Goal: Information Seeking & Learning: Learn about a topic

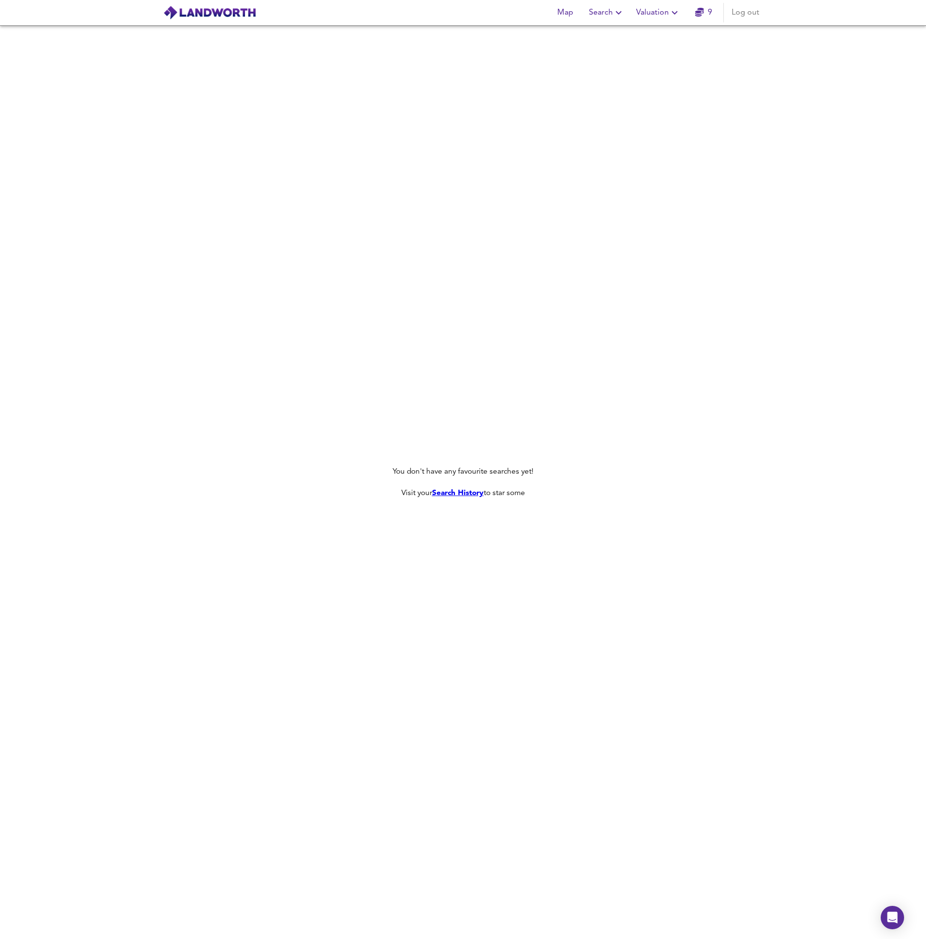
click at [497, 113] on div "You don't have any favourite searches yet! Visit your Search History to star so…" at bounding box center [463, 481] width 926 height 913
click at [609, 12] on span "Search" at bounding box center [607, 13] width 36 height 14
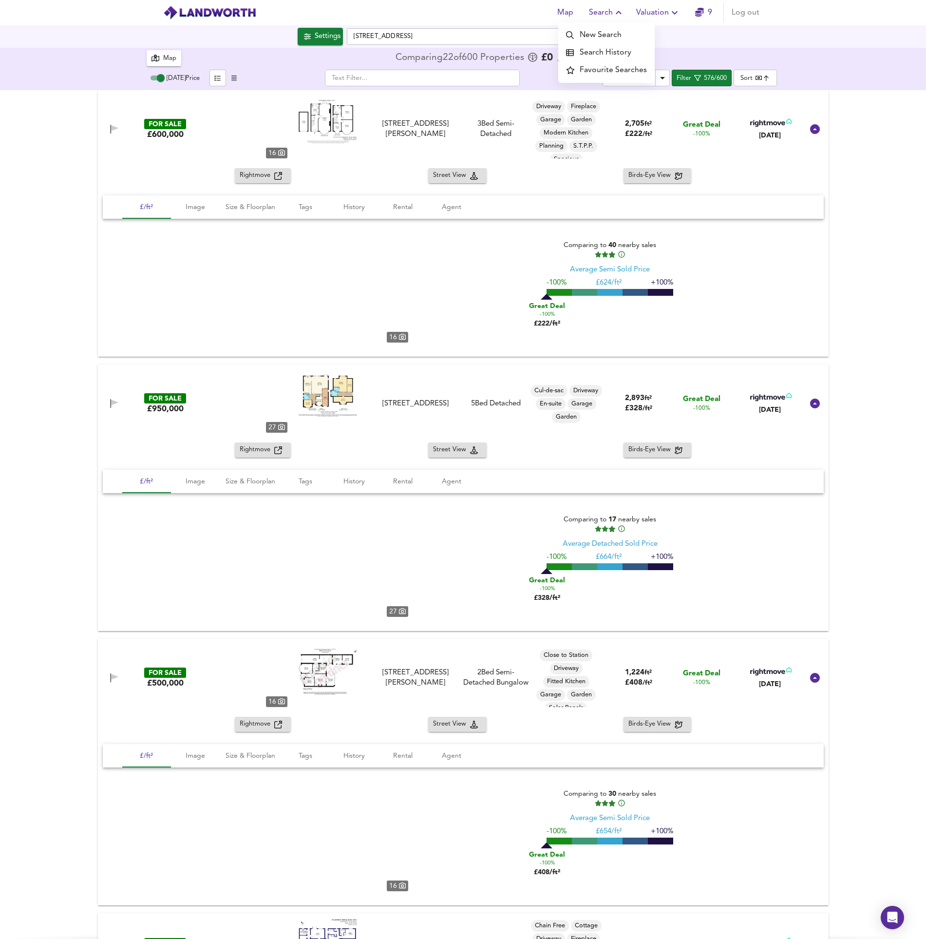
click at [611, 13] on span "Search" at bounding box center [607, 13] width 36 height 14
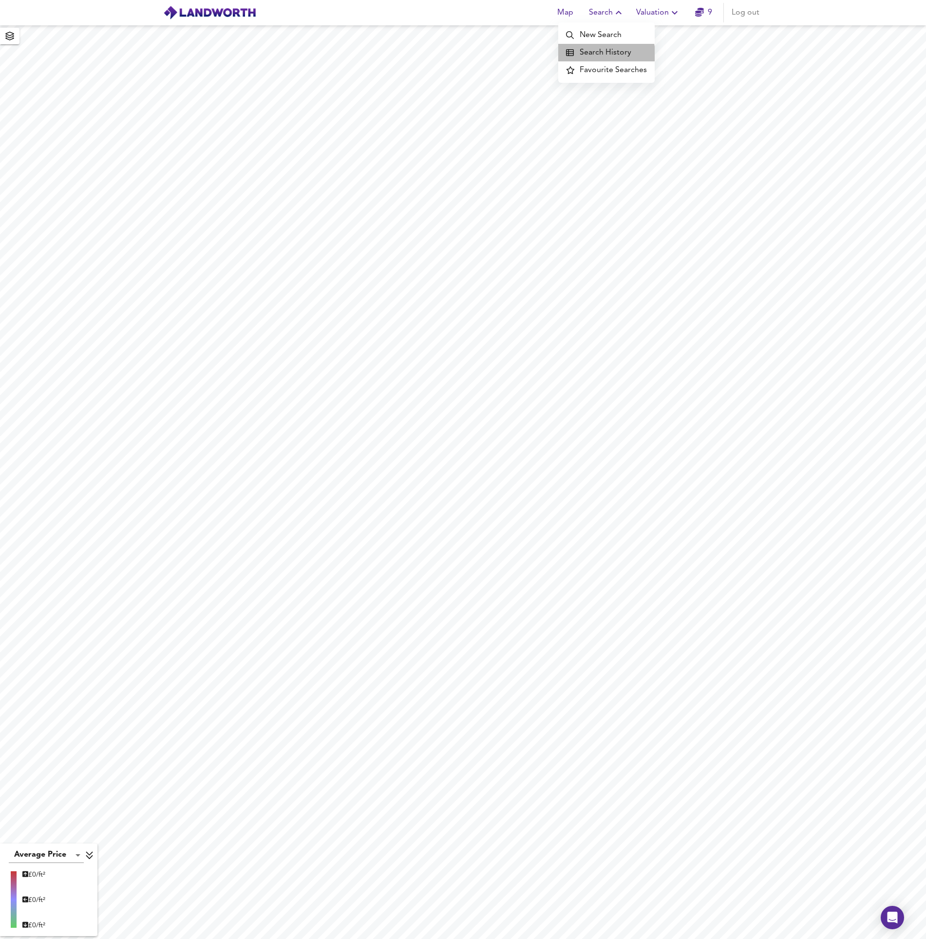
click at [605, 54] on li "Search History" at bounding box center [606, 53] width 96 height 18
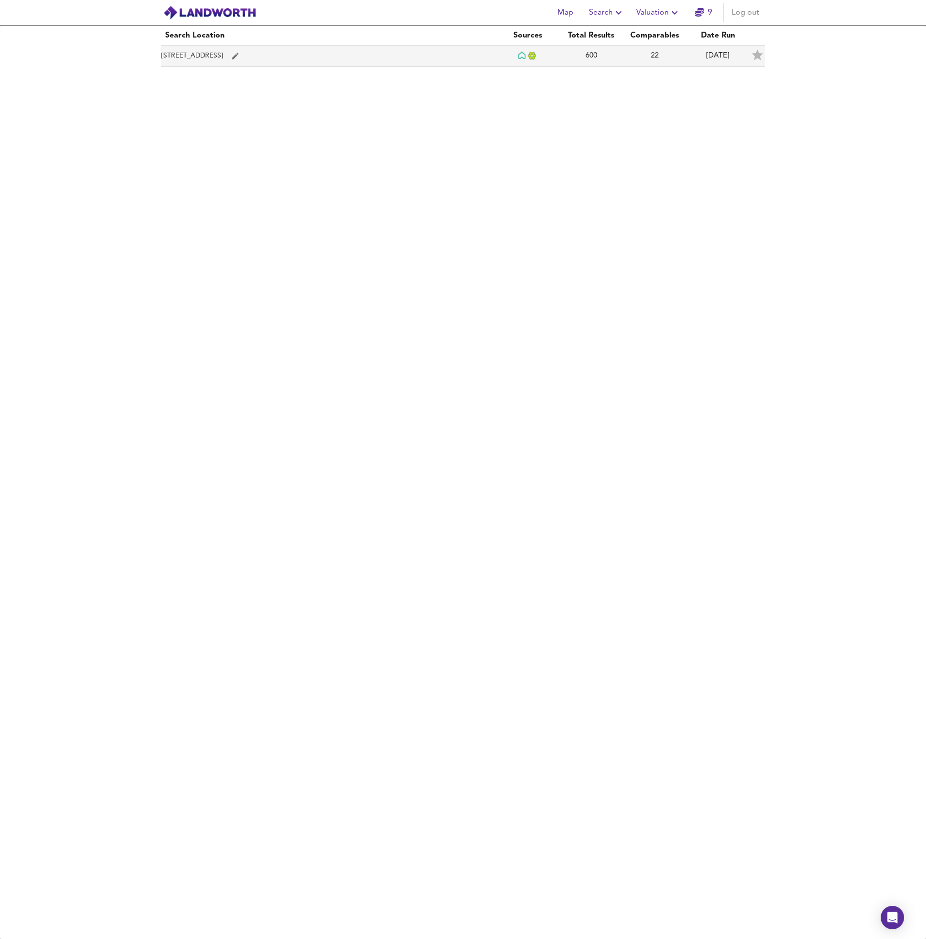
click at [280, 57] on td "[STREET_ADDRESS]" at bounding box center [328, 56] width 335 height 21
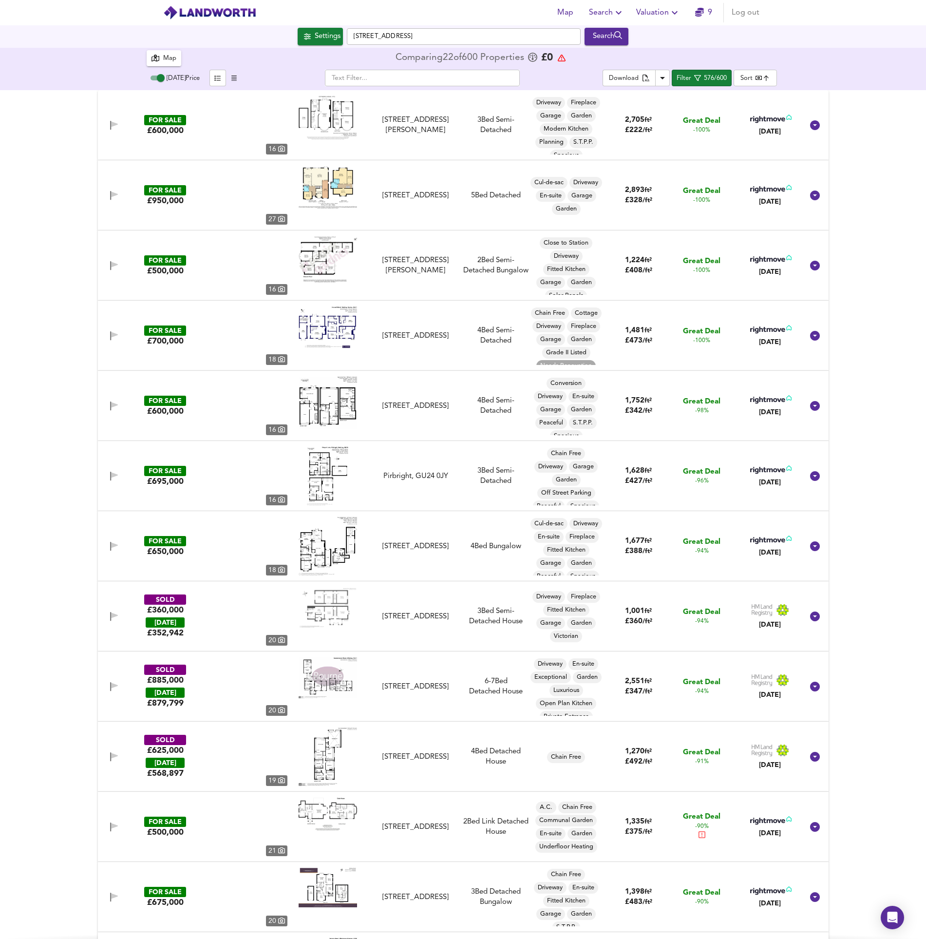
click at [883, 271] on div "FOR SALE £600,000 [STREET_ADDRESS][PERSON_NAME][PERSON_NAME] 3 Bed Semi-Detache…" at bounding box center [463, 514] width 926 height 848
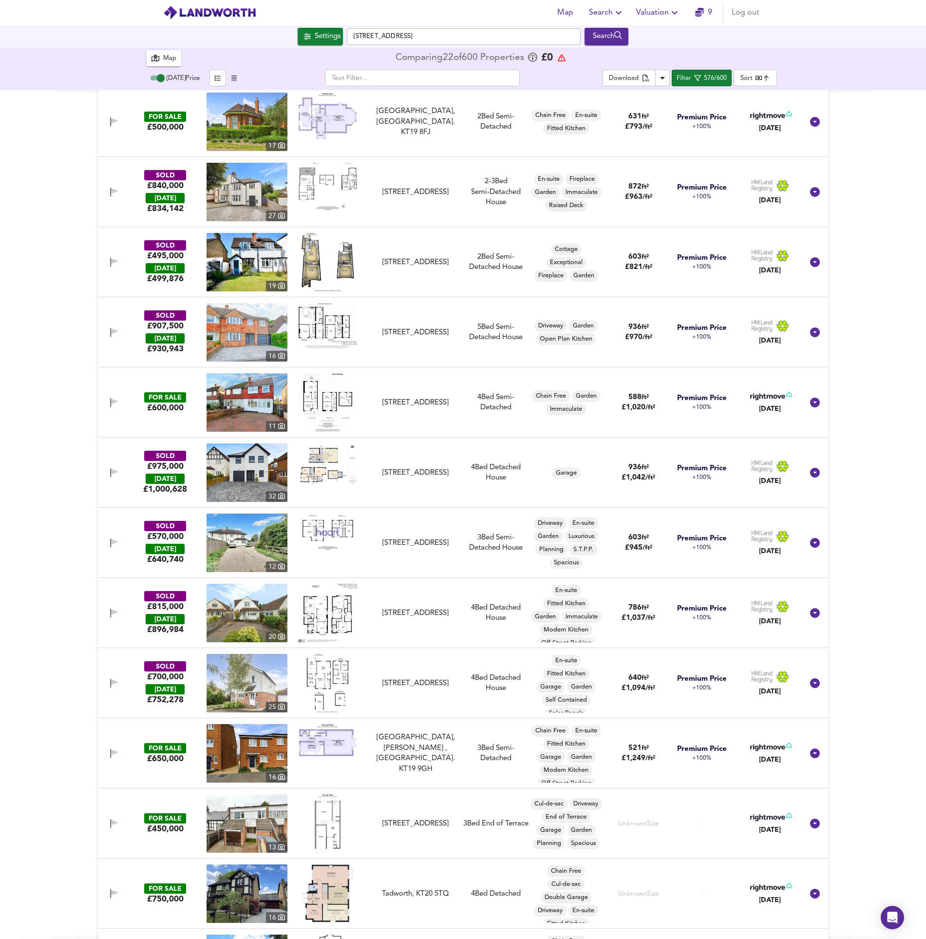
scroll to position [39549, 0]
